Goal: Information Seeking & Learning: Learn about a topic

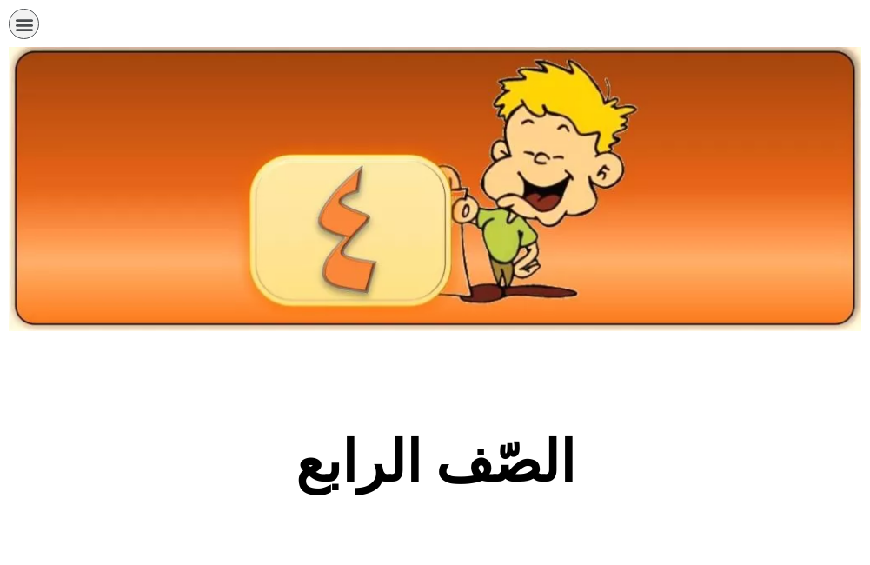
click at [489, 463] on h2 "الصّف الرابع" at bounding box center [435, 462] width 575 height 68
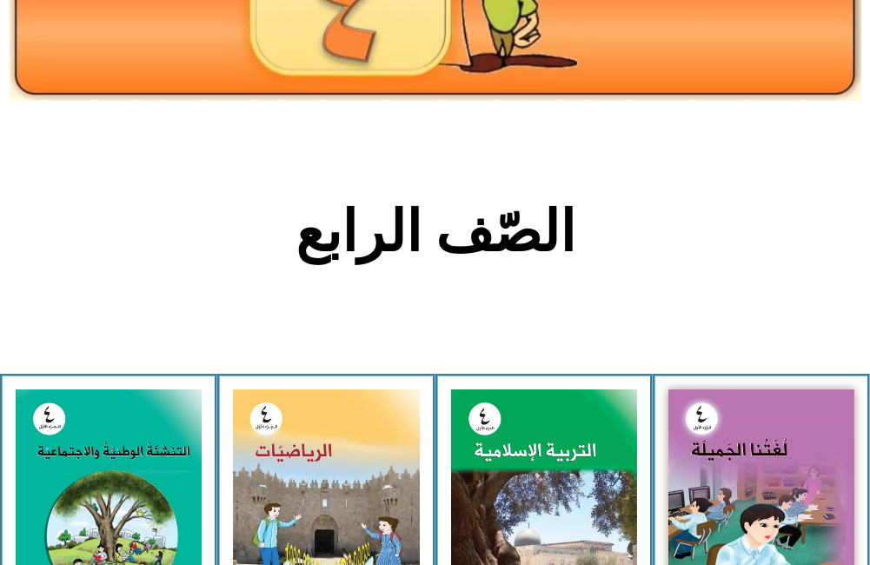
scroll to position [521, 0]
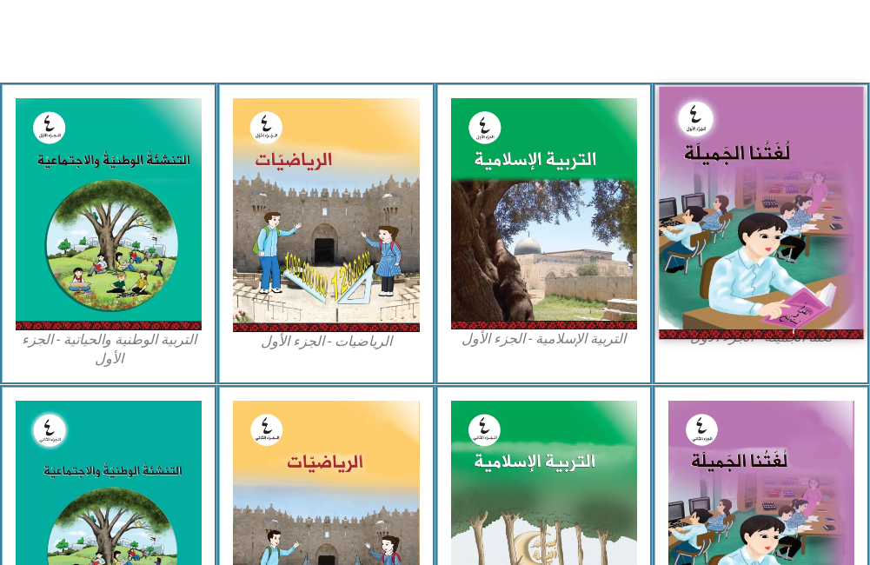
click at [741, 271] on img at bounding box center [761, 212] width 205 height 252
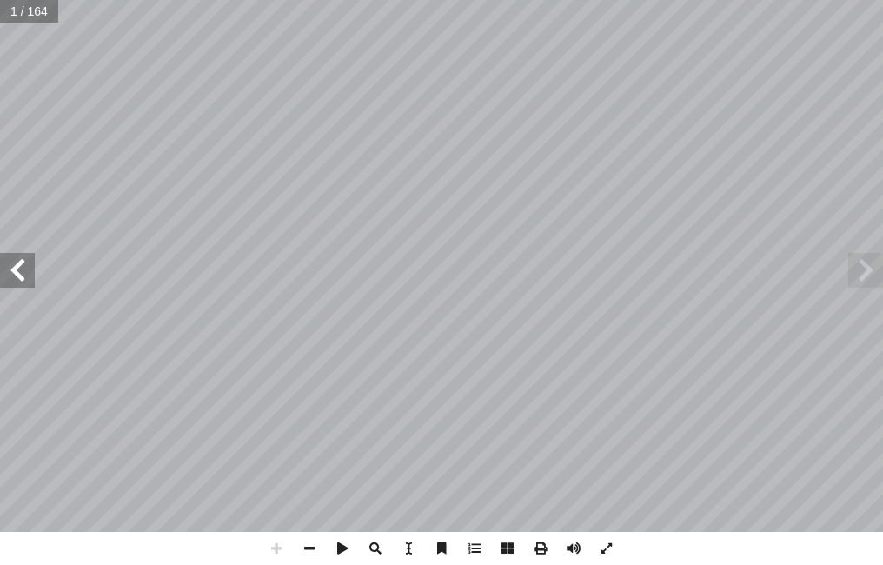
click at [34, 276] on div ") ً [PERSON_NAME] (منسقا أ ا . أ ا ياد [PERSON_NAME] إ ا د. . [PERSON_NAME] أ ا…" at bounding box center [441, 266] width 883 height 532
click at [12, 268] on span at bounding box center [17, 270] width 35 height 35
click at [14, 259] on span at bounding box center [17, 270] width 35 height 35
click at [310, 549] on span at bounding box center [309, 548] width 33 height 33
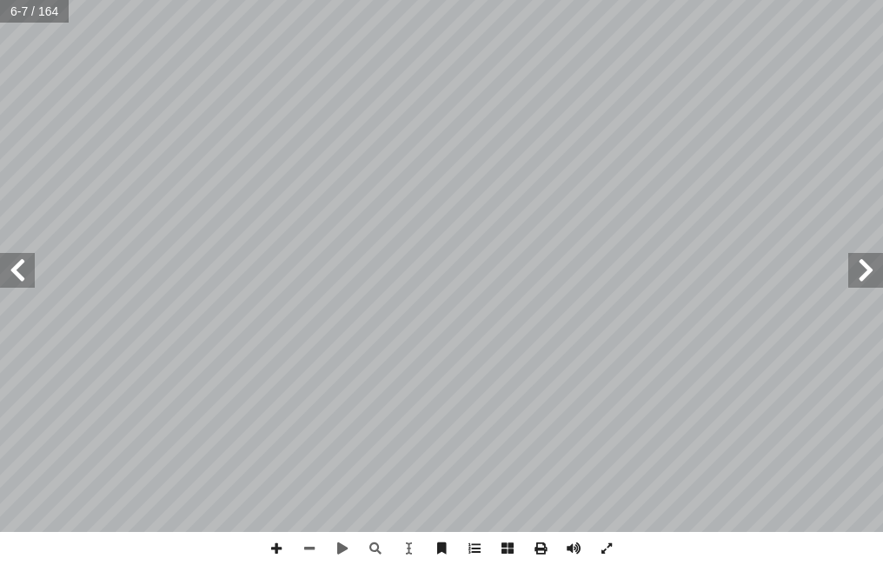
click at [28, 282] on span at bounding box center [17, 270] width 35 height 35
drag, startPoint x: 28, startPoint y: 282, endPoint x: 33, endPoint y: 256, distance: 25.7
click at [31, 275] on span at bounding box center [17, 270] width 35 height 35
click at [35, 266] on div "٢ : ُ تاجات ِّ الن ِ ل ُ فاع َّ الت َ ، و ِ تاب ِ ك ْ هذا ال ْ ن ِ م ِ ل َّ و أ…" at bounding box center [441, 266] width 883 height 532
click at [303, 544] on span at bounding box center [309, 548] width 33 height 33
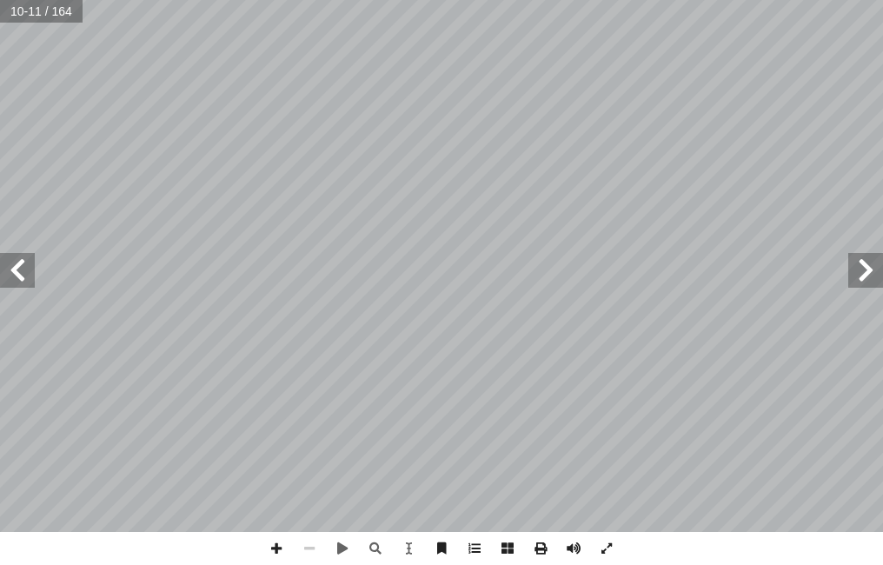
click at [307, 540] on span at bounding box center [309, 548] width 33 height 33
click at [22, 284] on span at bounding box center [17, 270] width 35 height 35
click at [22, 277] on span at bounding box center [17, 270] width 35 height 35
click at [22, 276] on span at bounding box center [17, 270] width 35 height 35
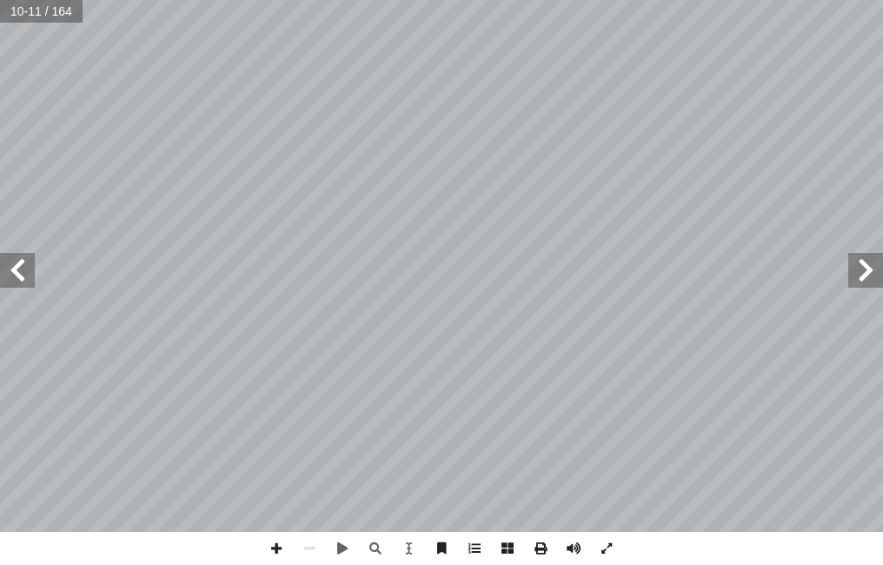
click at [22, 276] on span at bounding box center [17, 270] width 35 height 35
click at [28, 275] on span at bounding box center [17, 270] width 35 height 35
click at [29, 274] on span at bounding box center [17, 270] width 35 height 35
click at [30, 273] on span at bounding box center [17, 270] width 35 height 35
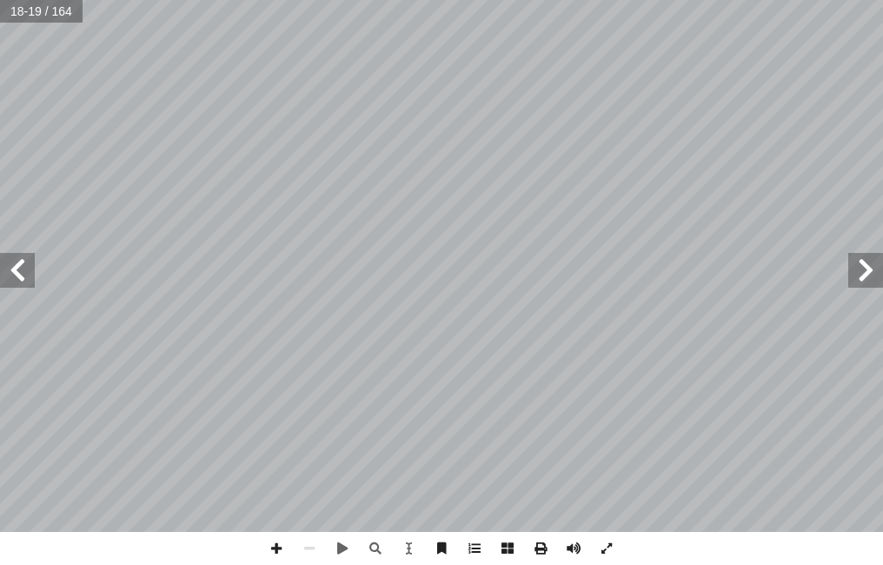
click at [30, 272] on span at bounding box center [17, 270] width 35 height 35
click at [33, 272] on span at bounding box center [17, 270] width 35 height 35
